Goal: Task Accomplishment & Management: Manage account settings

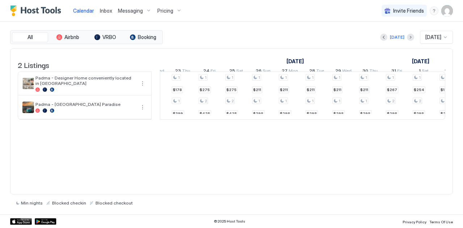
click at [450, 11] on img "User profile" at bounding box center [448, 11] width 12 height 12
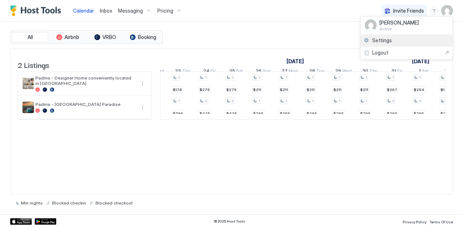
click at [382, 42] on span "Settings" at bounding box center [383, 40] width 20 height 7
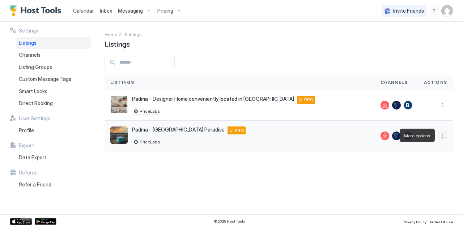
click at [442, 134] on button "More options" at bounding box center [443, 136] width 9 height 9
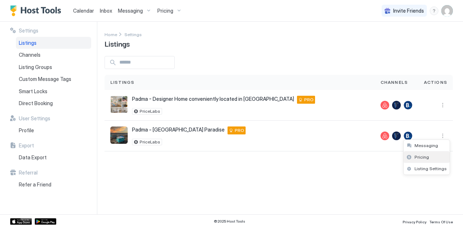
click at [419, 161] on div "Pricing" at bounding box center [427, 158] width 46 height 12
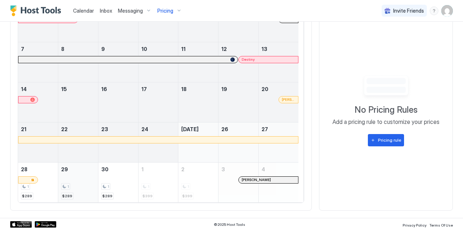
click at [76, 178] on div "1 $289" at bounding box center [78, 183] width 34 height 34
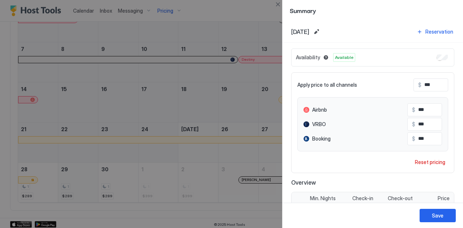
click at [76, 178] on div at bounding box center [231, 114] width 463 height 228
click at [415, 160] on div "Reset pricing" at bounding box center [430, 163] width 30 height 8
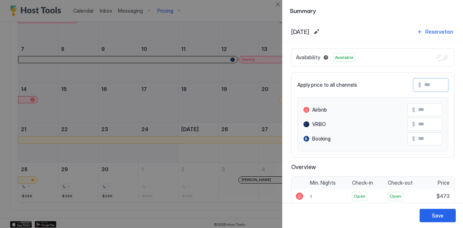
click at [422, 84] on input "Input Field" at bounding box center [451, 85] width 58 height 12
click at [276, 3] on button "Close" at bounding box center [278, 4] width 9 height 9
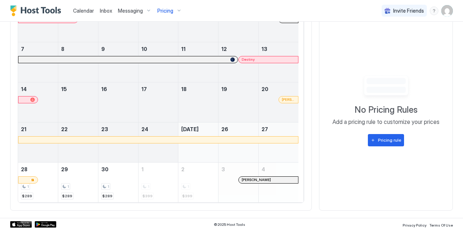
click at [278, 28] on div "[PERSON_NAME]" at bounding box center [279, 26] width 40 height 21
click at [105, 9] on span "Inbox" at bounding box center [106, 11] width 12 height 6
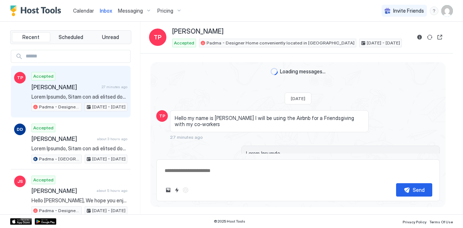
scroll to position [408, 0]
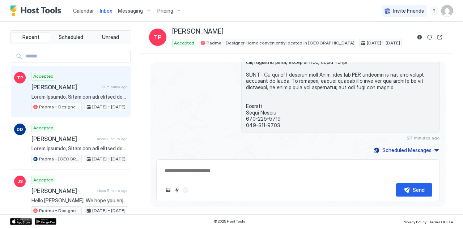
type textarea "*"
click at [0, 200] on div "Recent Scheduled Unread TP Accepted Toakase Pulete 27 minutes ago Padma - Desig…" at bounding box center [231, 118] width 463 height 193
click at [82, 10] on span "Calendar" at bounding box center [83, 11] width 21 height 6
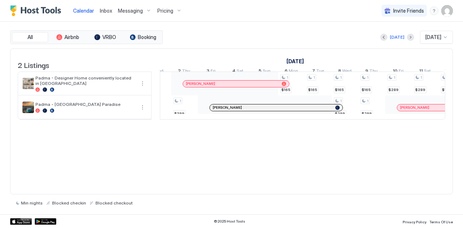
scroll to position [0, 569]
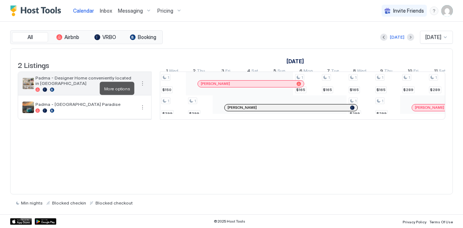
click at [144, 88] on button "More options" at bounding box center [142, 83] width 9 height 9
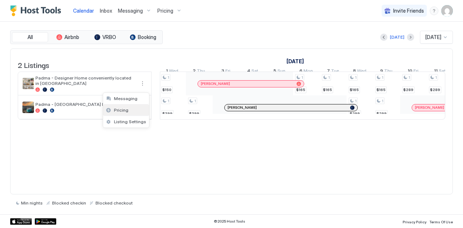
click at [113, 114] on div "Pricing" at bounding box center [126, 111] width 46 height 12
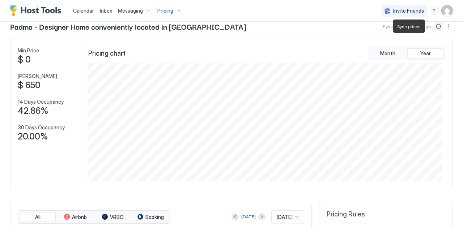
click at [435, 27] on button "Sync prices" at bounding box center [439, 26] width 9 height 9
click at [434, 27] on icon "loading" at bounding box center [438, 26] width 8 height 8
click at [433, 27] on button "Sync prices" at bounding box center [438, 26] width 10 height 10
click at [435, 27] on button "Sync prices" at bounding box center [439, 26] width 9 height 9
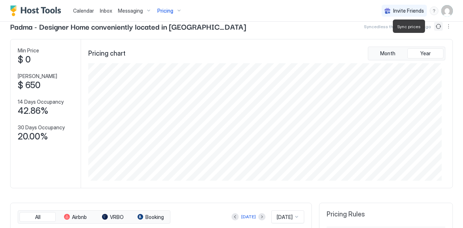
click at [436, 26] on button "Sync prices" at bounding box center [439, 26] width 9 height 9
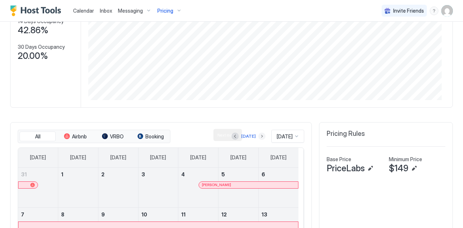
click at [259, 134] on button "Next month" at bounding box center [262, 136] width 7 height 7
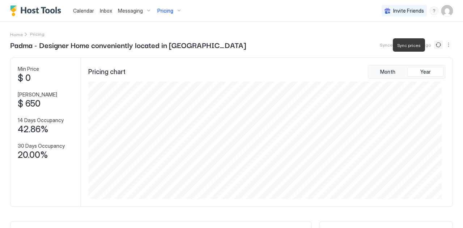
click at [435, 46] on button "Sync prices" at bounding box center [439, 45] width 9 height 9
click at [433, 46] on icon "loading" at bounding box center [438, 45] width 10 height 10
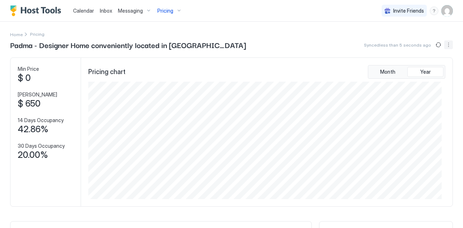
click at [445, 45] on button "More options" at bounding box center [449, 45] width 9 height 9
click at [417, 67] on span "Listing Settings" at bounding box center [431, 66] width 32 height 5
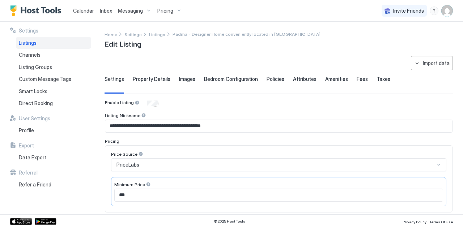
click at [165, 11] on span "Pricing" at bounding box center [166, 11] width 16 height 7
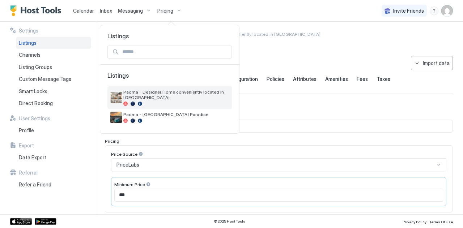
click at [116, 92] on img "listing image" at bounding box center [116, 98] width 12 height 12
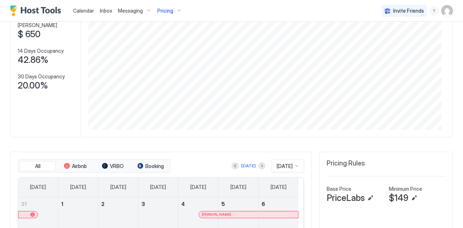
scroll to position [54, 0]
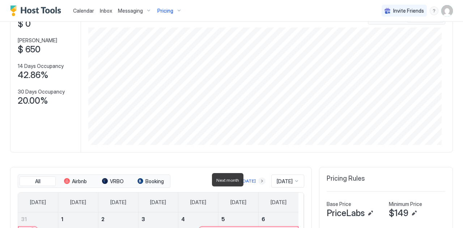
click at [259, 179] on button "Next month" at bounding box center [262, 181] width 7 height 7
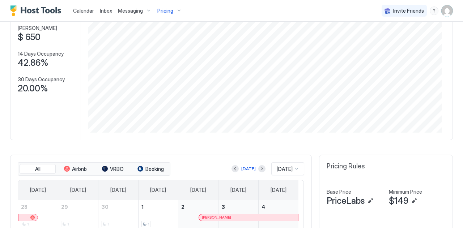
scroll to position [0, 0]
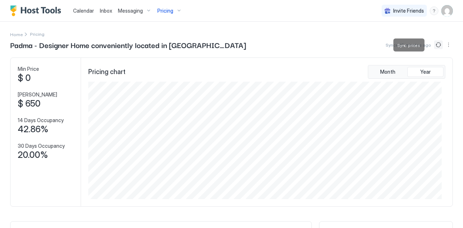
click at [435, 45] on button "Sync prices" at bounding box center [439, 45] width 9 height 9
click at [104, 13] on span "Inbox" at bounding box center [106, 11] width 12 height 6
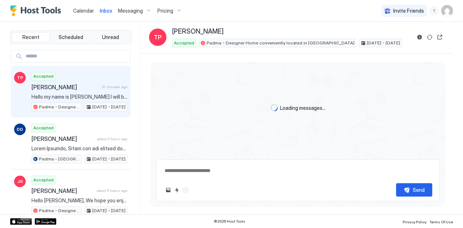
scroll to position [408, 0]
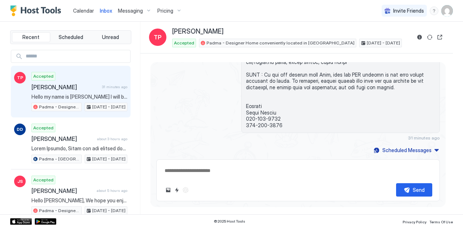
type textarea "*"
click at [80, 13] on span "Calendar" at bounding box center [83, 11] width 21 height 6
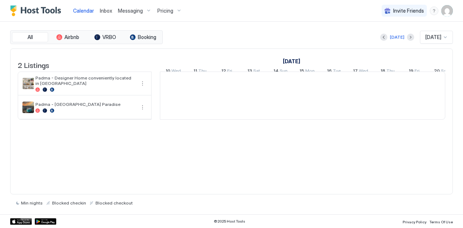
scroll to position [0, 402]
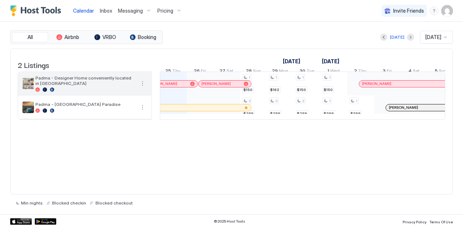
click at [77, 81] on span "Padma - Designer Home conveniently located in [GEOGRAPHIC_DATA]" at bounding box center [85, 80] width 100 height 11
click at [29, 82] on div "Padma - Designer Home conveniently located in [GEOGRAPHIC_DATA]" at bounding box center [78, 83] width 113 height 17
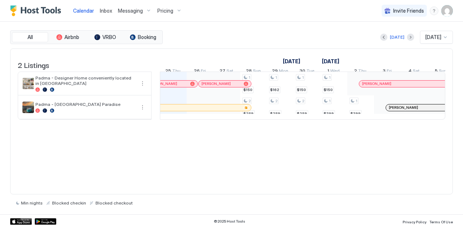
click at [86, 10] on span "Calendar" at bounding box center [83, 11] width 21 height 6
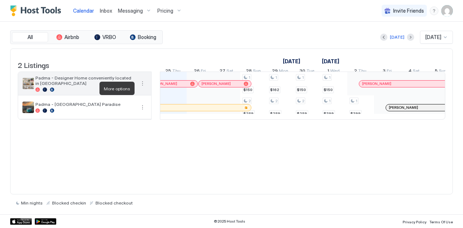
click at [143, 86] on button "More options" at bounding box center [142, 83] width 9 height 9
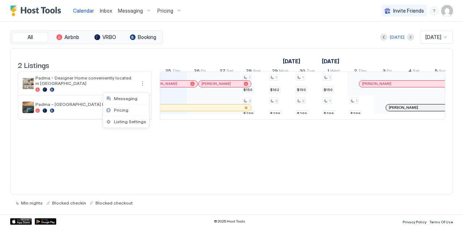
click at [54, 81] on div at bounding box center [231, 114] width 463 height 228
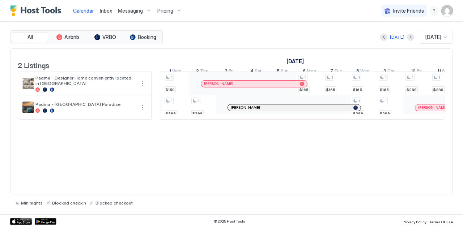
scroll to position [0, 0]
